Goal: Task Accomplishment & Management: Manage account settings

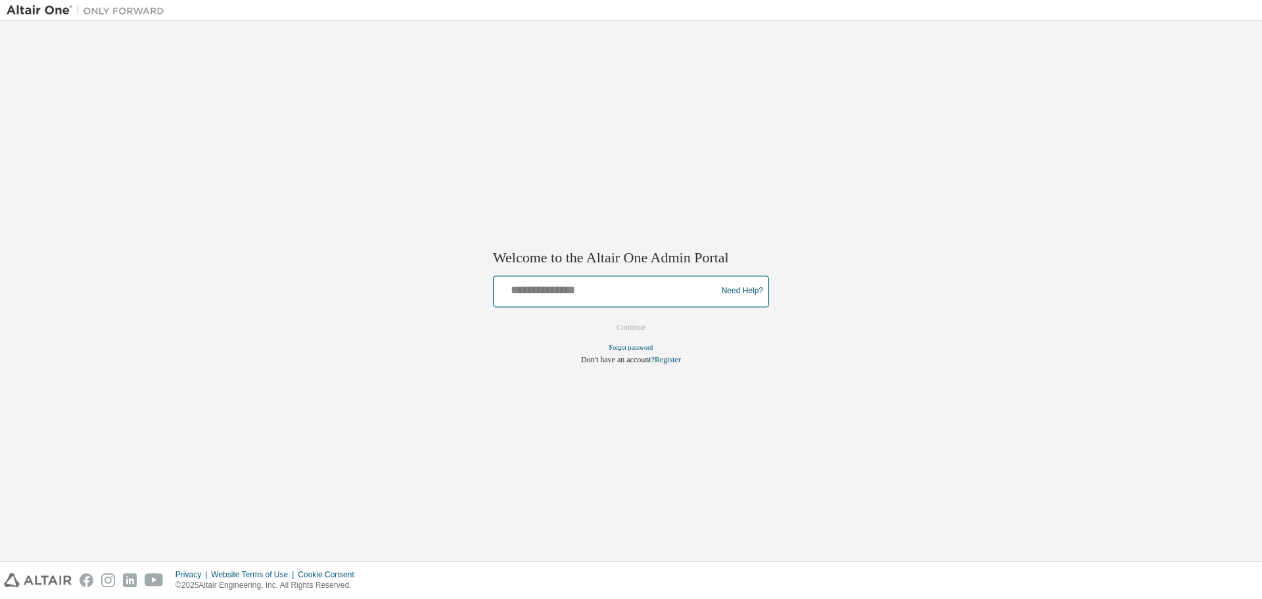
click at [582, 294] on input "text" at bounding box center [607, 288] width 216 height 19
drag, startPoint x: 553, startPoint y: 292, endPoint x: 609, endPoint y: 291, distance: 55.9
click at [609, 291] on input "**********" at bounding box center [607, 288] width 216 height 19
type input "**********"
click at [618, 321] on button "Continue" at bounding box center [631, 327] width 57 height 20
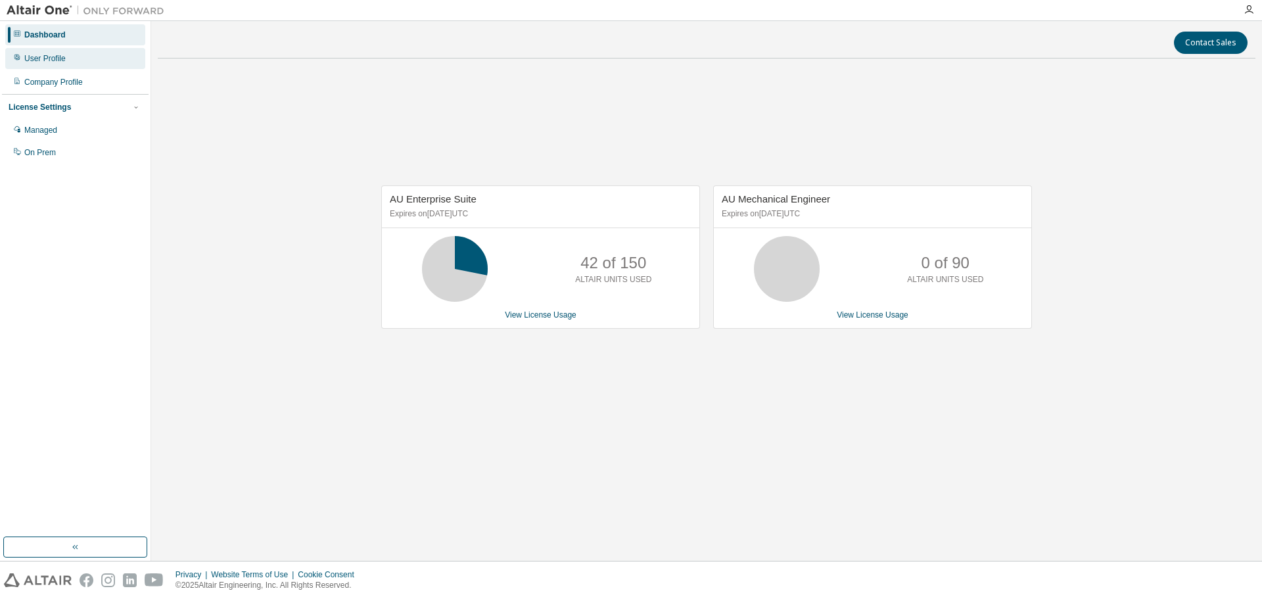
click at [51, 58] on div "User Profile" at bounding box center [44, 58] width 41 height 11
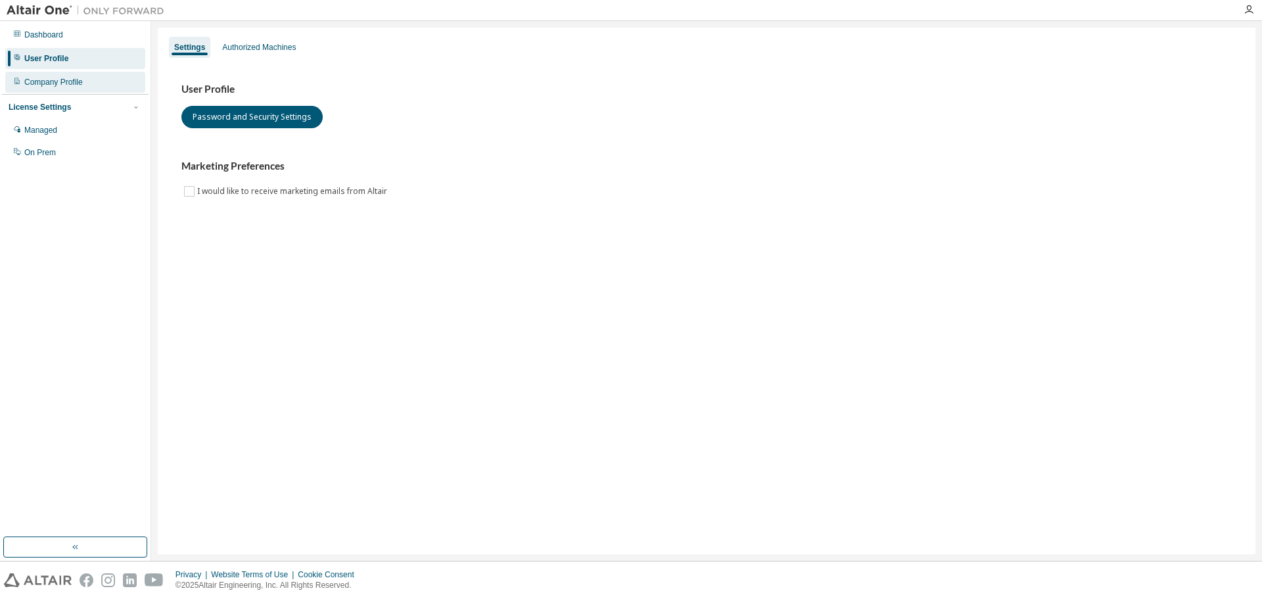
click at [58, 80] on div "Company Profile" at bounding box center [53, 82] width 58 height 11
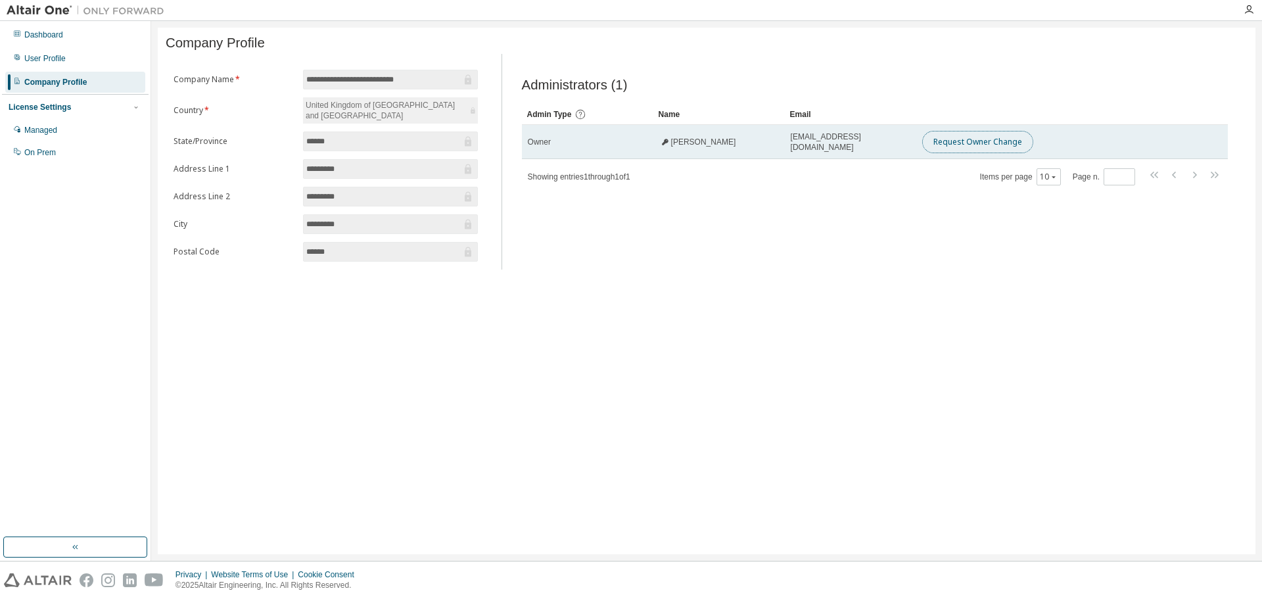
click at [987, 149] on button "Request Owner Change" at bounding box center [977, 142] width 111 height 22
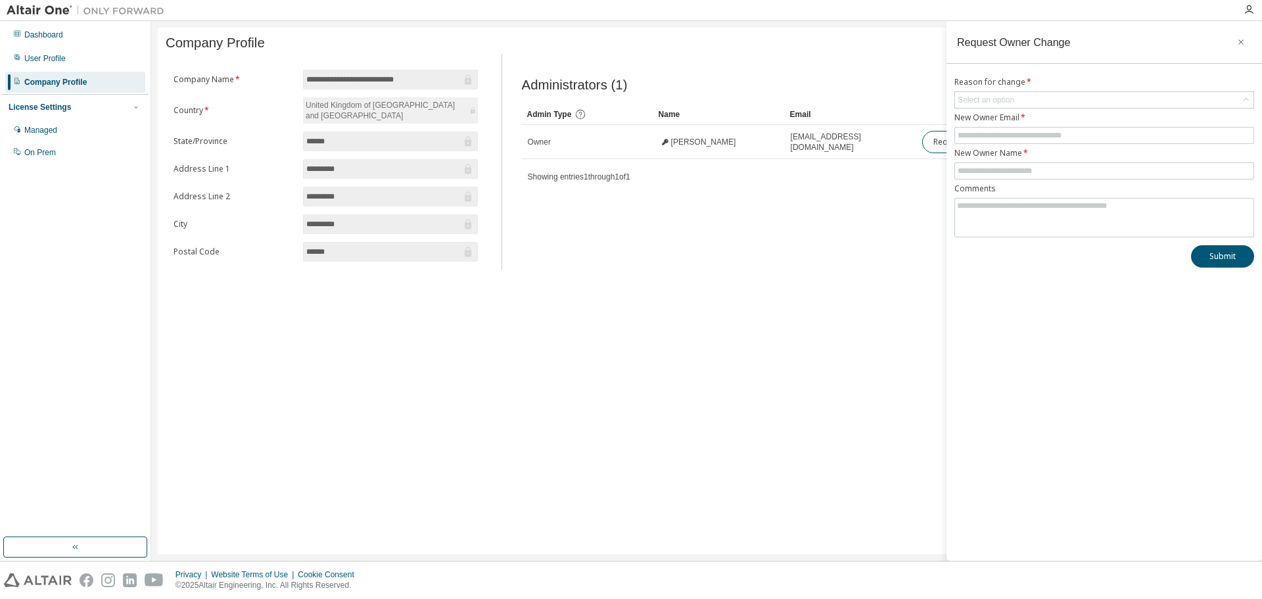
click at [875, 320] on div "**********" at bounding box center [706, 291] width 1097 height 526
click at [1241, 41] on icon "button" at bounding box center [1240, 42] width 9 height 11
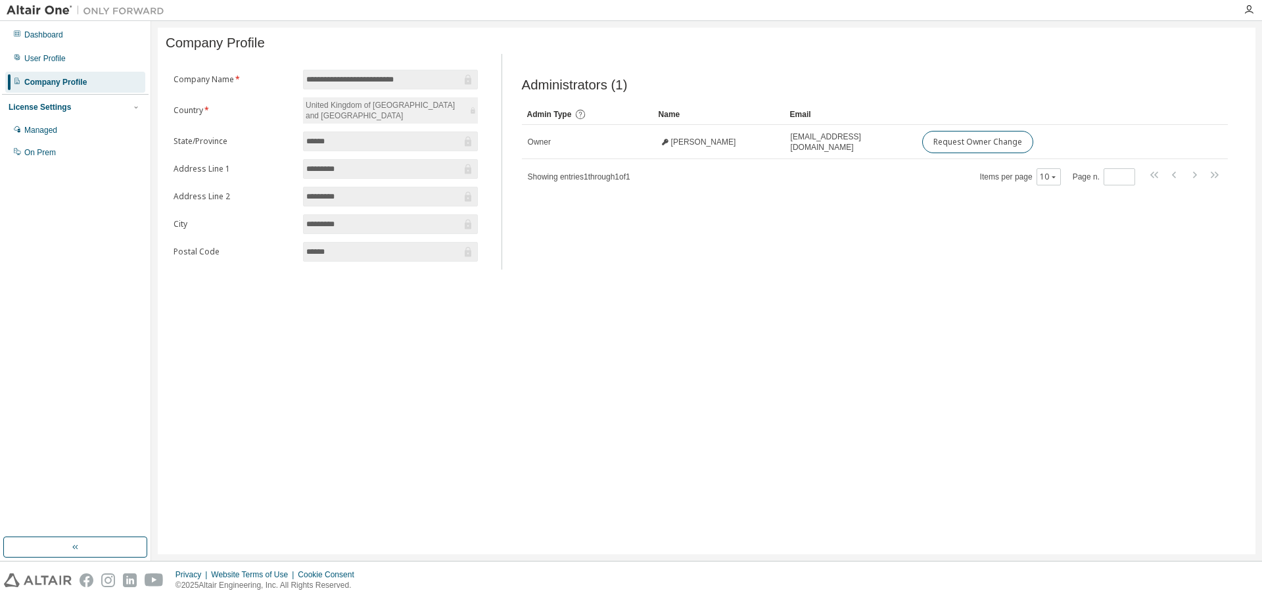
drag, startPoint x: 39, startPoint y: 265, endPoint x: 30, endPoint y: 196, distance: 70.4
click at [39, 260] on div "Dashboard User Profile Company Profile License Settings Managed On Prem" at bounding box center [75, 279] width 147 height 512
click at [35, 135] on div "Managed" at bounding box center [40, 130] width 33 height 11
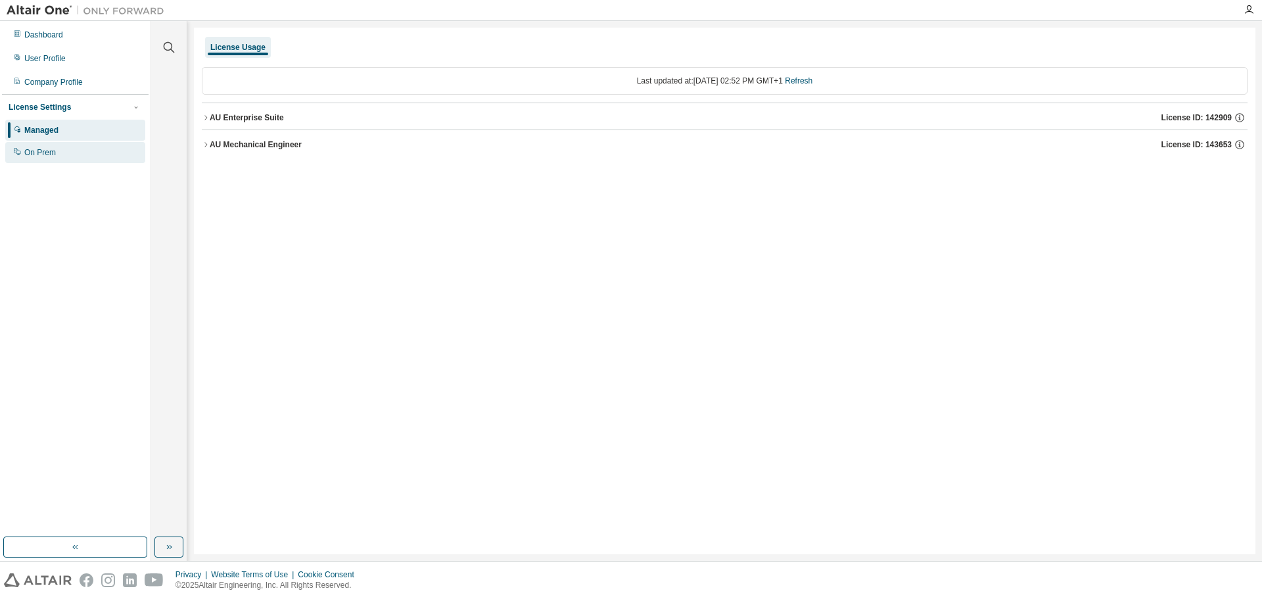
click at [46, 153] on div "On Prem" at bounding box center [40, 152] width 32 height 11
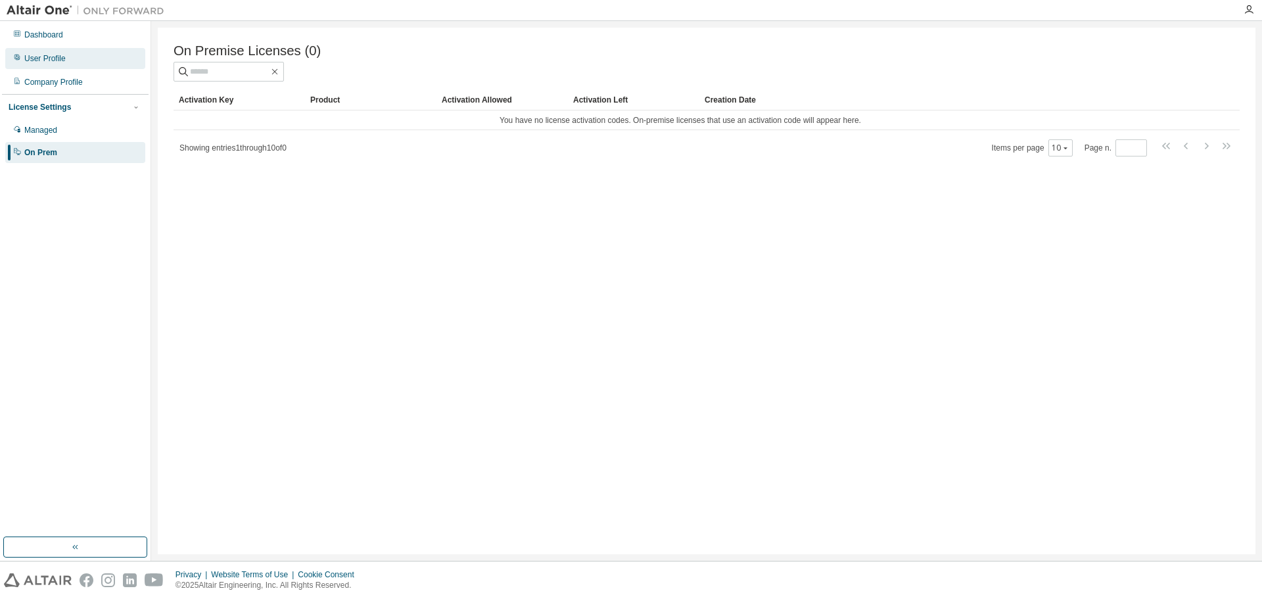
click at [37, 58] on div "User Profile" at bounding box center [44, 58] width 41 height 11
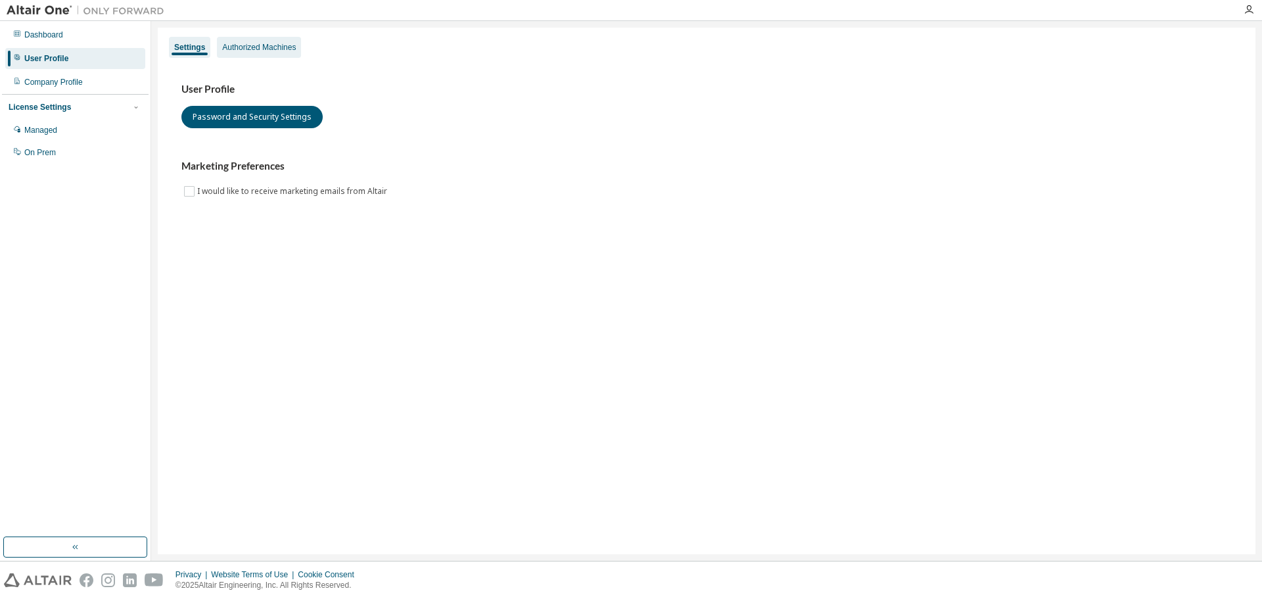
click at [265, 47] on div "Authorized Machines" at bounding box center [259, 47] width 74 height 11
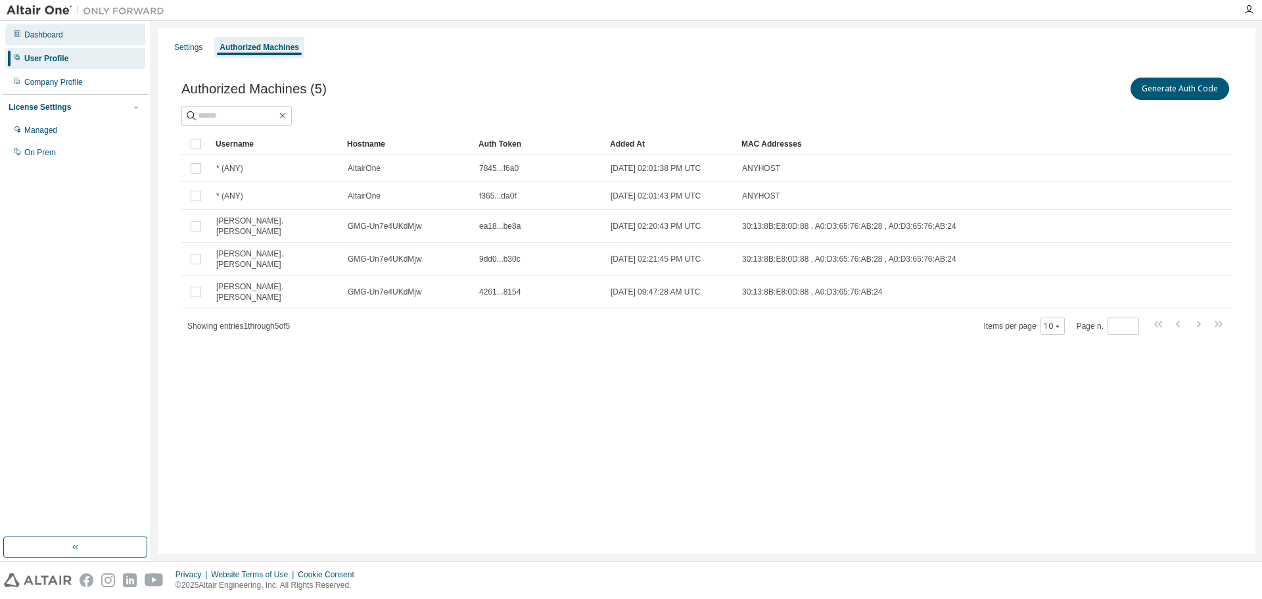
click at [35, 32] on div "Dashboard" at bounding box center [43, 35] width 39 height 11
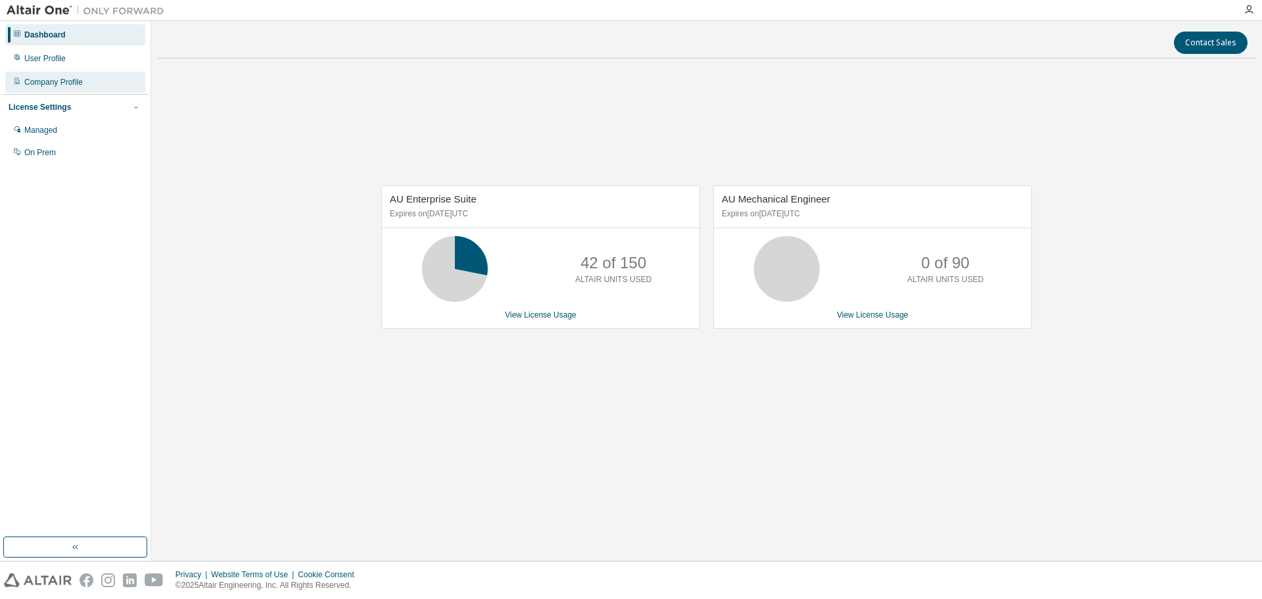
click at [49, 85] on div "Company Profile" at bounding box center [53, 82] width 58 height 11
